Goal: Obtain resource: Download file/media

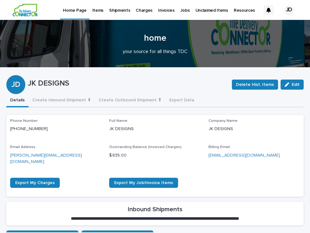
click at [97, 11] on p "Items" at bounding box center [97, 6] width 11 height 13
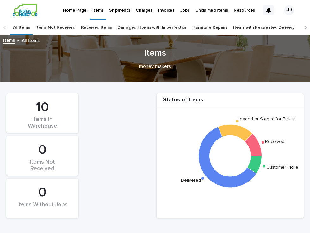
click at [54, 120] on div "Items in Warehouse" at bounding box center [42, 122] width 51 height 13
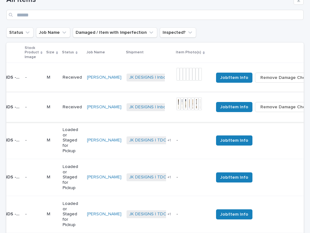
scroll to position [0, 26]
click at [63, 109] on p "Received" at bounding box center [72, 107] width 19 height 5
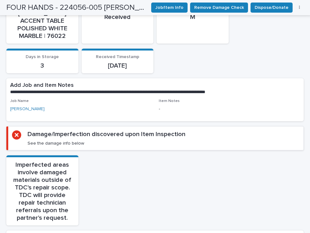
scroll to position [101, 0]
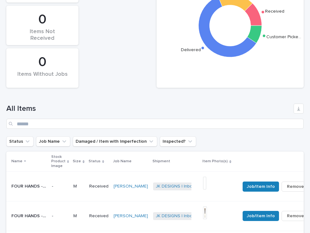
scroll to position [202, 0]
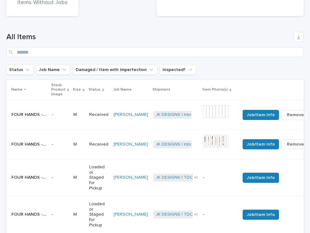
click at [89, 114] on div "Received" at bounding box center [98, 114] width 19 height 7
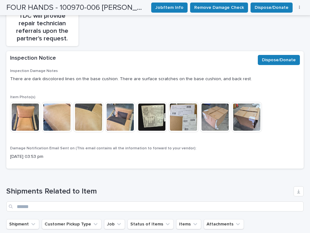
scroll to position [288, 0]
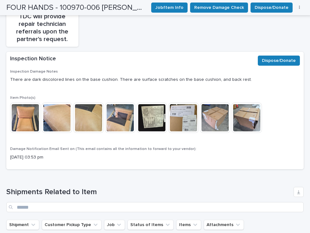
click at [26, 103] on img at bounding box center [25, 118] width 30 height 30
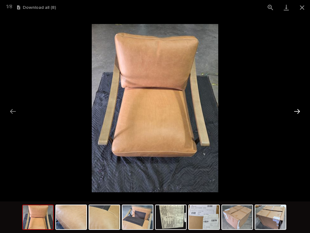
click at [298, 110] on button "Next slide" at bounding box center [296, 111] width 13 height 12
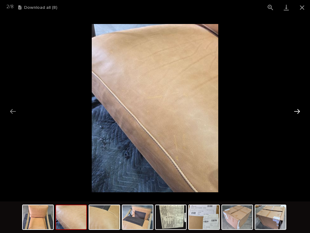
click at [298, 110] on button "Next slide" at bounding box center [296, 111] width 13 height 12
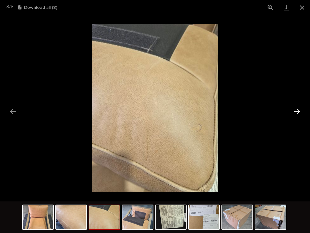
click at [298, 110] on button "Next slide" at bounding box center [296, 111] width 13 height 12
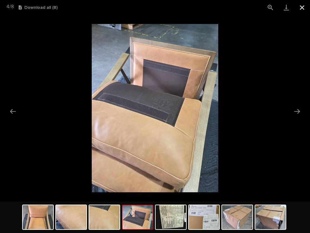
click at [301, 7] on button "Close gallery" at bounding box center [302, 7] width 16 height 15
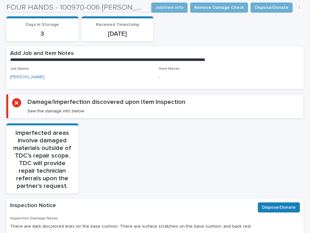
scroll to position [185, 0]
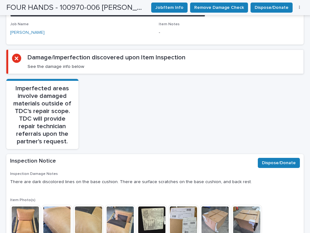
click at [22, 205] on img at bounding box center [25, 220] width 30 height 30
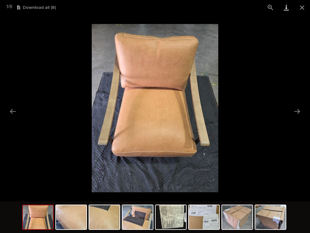
click at [286, 8] on link "Download" at bounding box center [286, 7] width 16 height 15
click at [298, 109] on button "Next slide" at bounding box center [296, 111] width 13 height 12
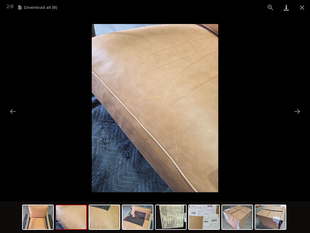
click at [286, 9] on link "Download" at bounding box center [286, 7] width 16 height 15
click at [302, 6] on button "Close gallery" at bounding box center [302, 7] width 16 height 15
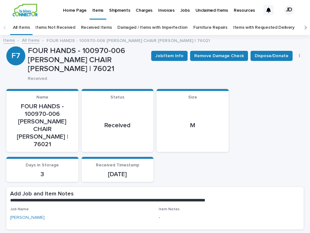
scroll to position [0, 0]
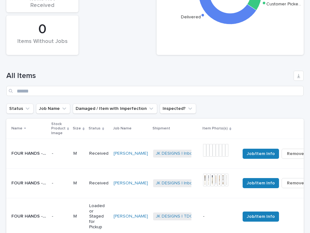
scroll to position [245, 0]
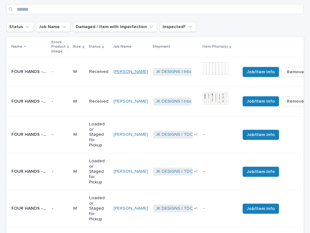
click at [114, 71] on link "[PERSON_NAME]" at bounding box center [131, 71] width 34 height 5
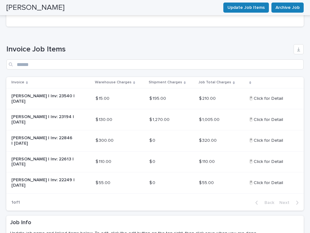
scroll to position [131, 0]
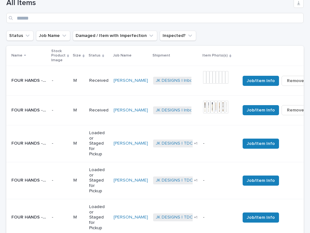
click at [87, 90] on td "Received" at bounding box center [99, 81] width 24 height 30
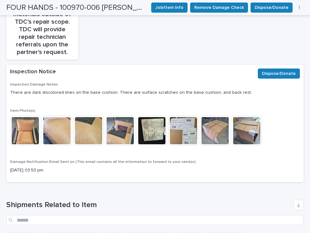
scroll to position [276, 0]
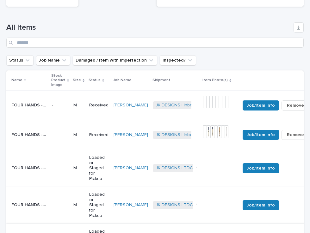
scroll to position [208, 0]
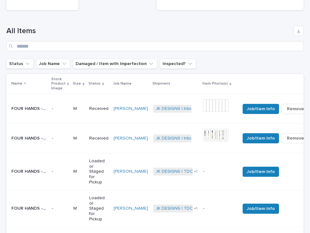
click at [87, 128] on td "Received" at bounding box center [99, 139] width 24 height 30
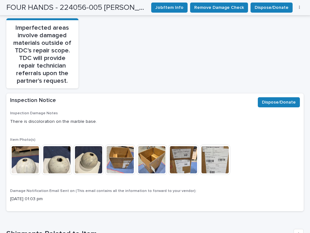
scroll to position [255, 0]
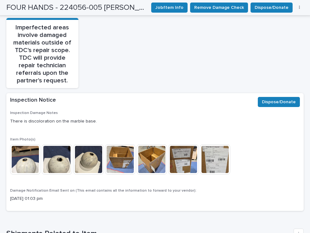
click at [27, 144] on img at bounding box center [25, 159] width 30 height 30
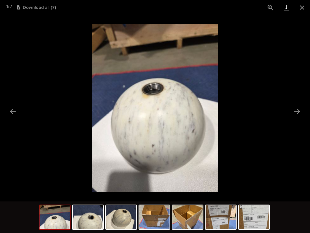
click at [287, 8] on link "Download" at bounding box center [286, 7] width 16 height 15
click at [299, 111] on button "Next slide" at bounding box center [296, 111] width 13 height 12
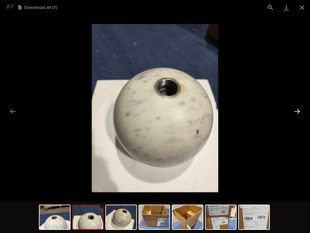
click at [295, 110] on button "Next slide" at bounding box center [296, 111] width 13 height 12
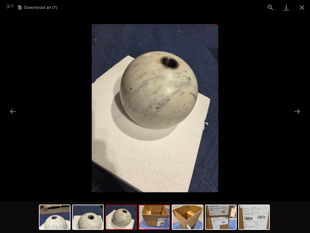
click at [160, 224] on img at bounding box center [154, 218] width 30 height 24
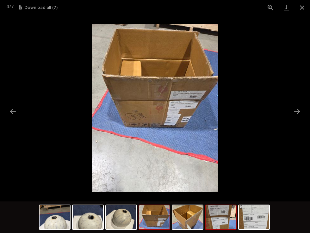
click at [232, 220] on img at bounding box center [221, 218] width 30 height 24
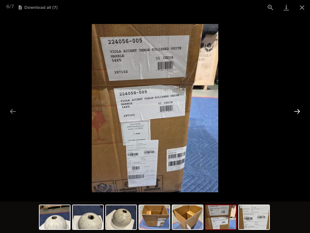
click at [298, 112] on button "Next slide" at bounding box center [296, 111] width 13 height 12
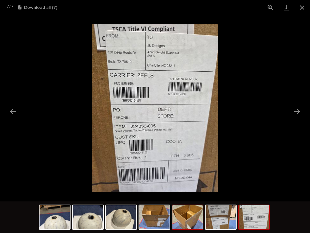
click at [198, 219] on img at bounding box center [187, 218] width 30 height 24
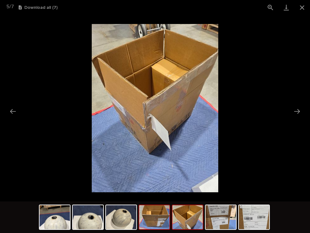
click at [151, 218] on img at bounding box center [154, 218] width 30 height 24
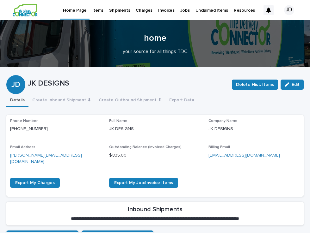
click at [97, 10] on p "Items" at bounding box center [97, 6] width 11 height 13
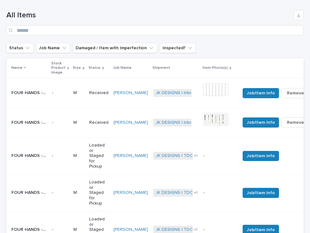
scroll to position [225, 0]
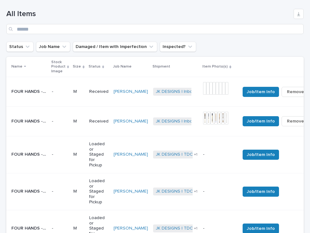
click at [90, 112] on td "Received" at bounding box center [99, 122] width 24 height 30
